Goal: Transaction & Acquisition: Purchase product/service

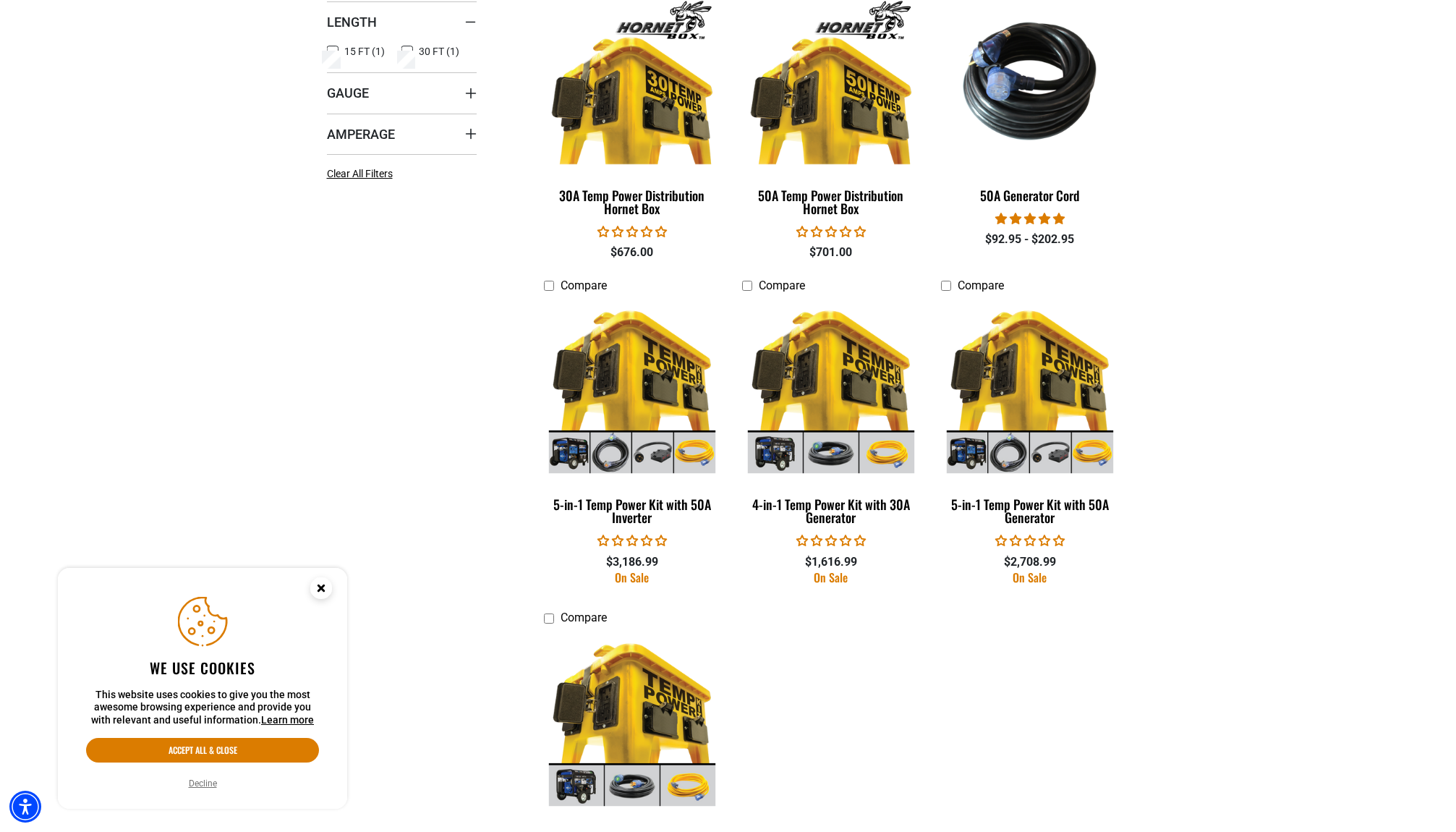
scroll to position [442, 0]
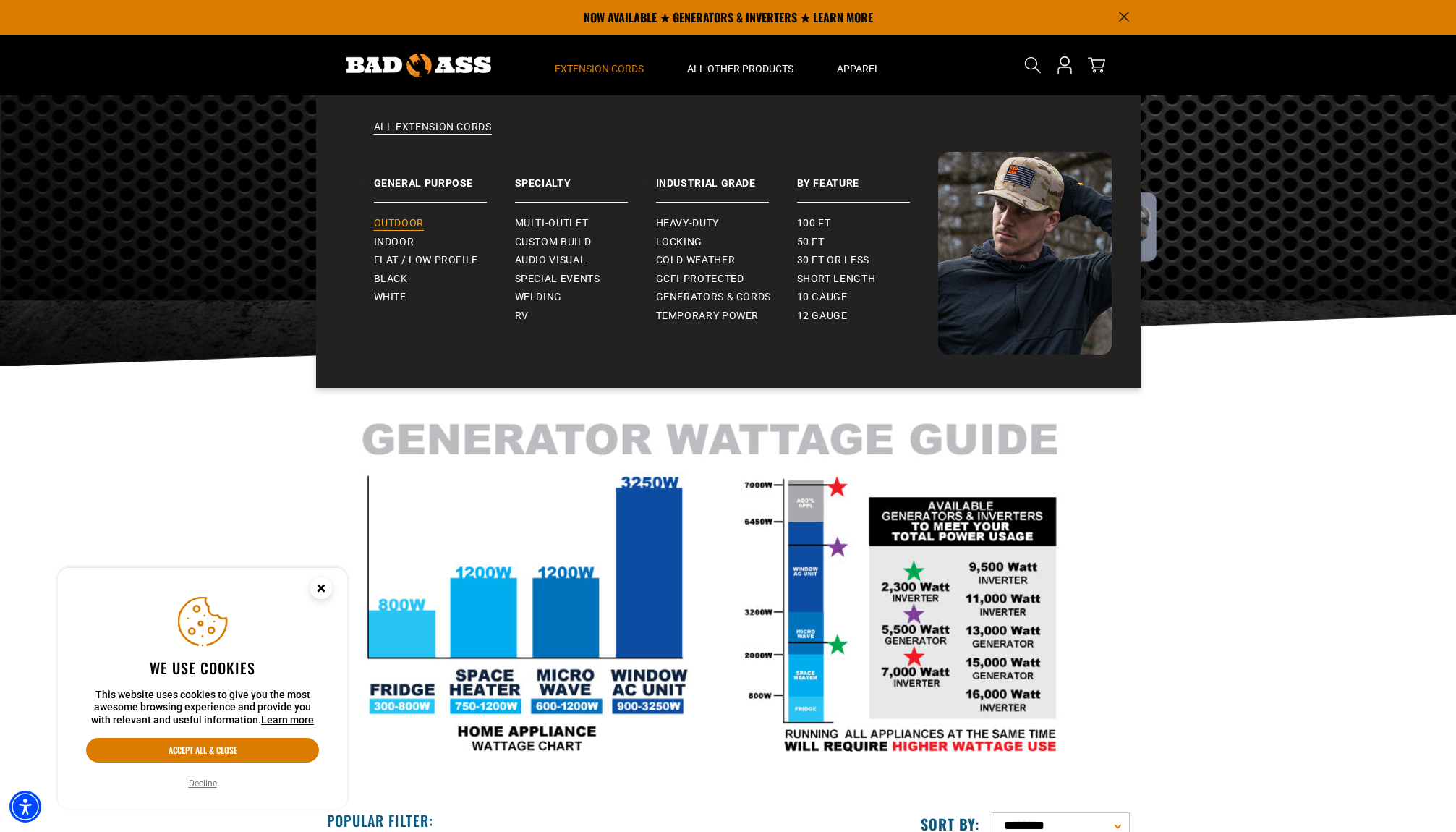
click at [383, 223] on span "Outdoor" at bounding box center [399, 223] width 50 height 13
